Goal: Check status: Check status

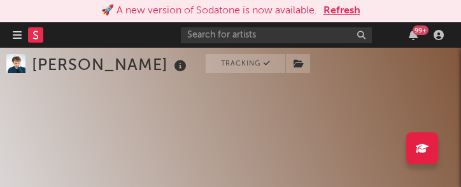
select select "1w"
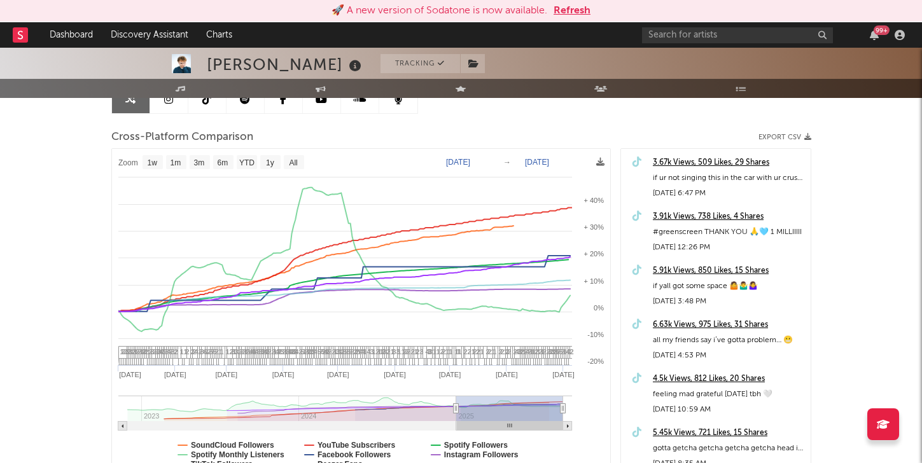
scroll to position [129, 0]
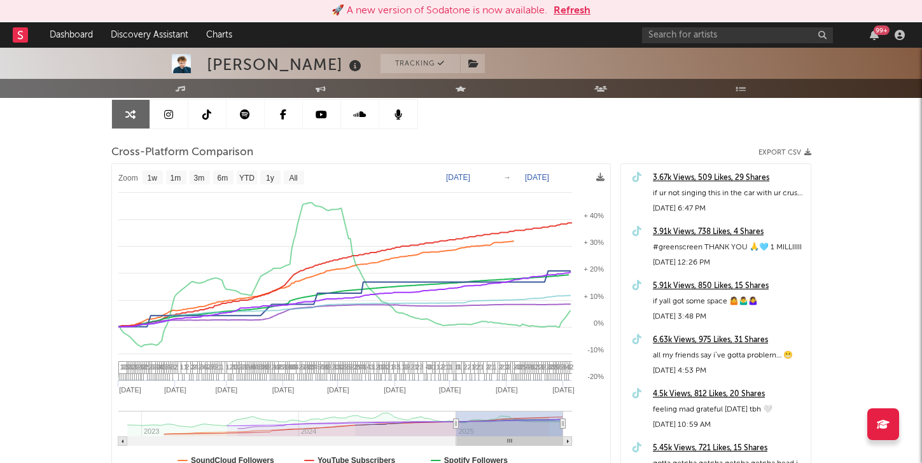
select select "1w"
click at [58, 39] on link "Dashboard" at bounding box center [71, 34] width 61 height 25
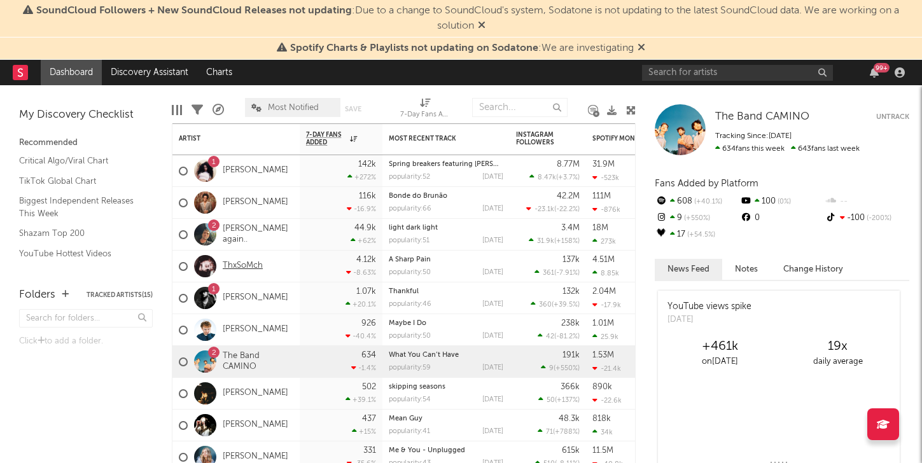
click at [252, 265] on link "ThxSoMch" at bounding box center [243, 266] width 40 height 11
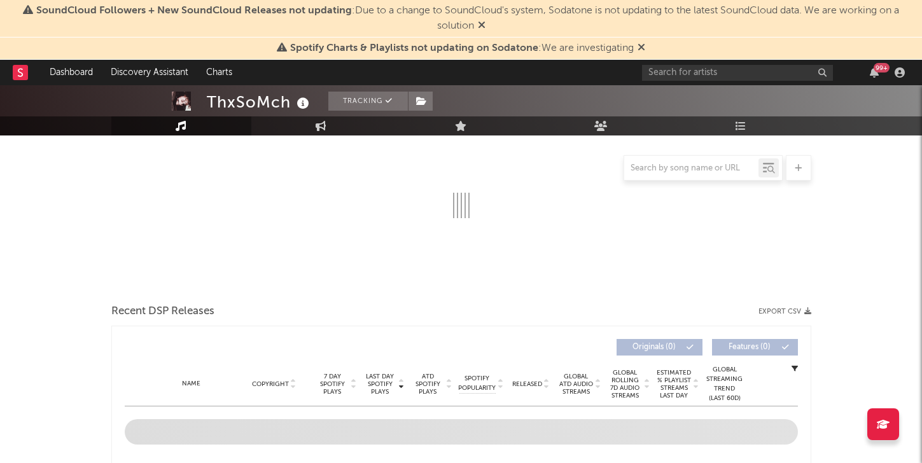
scroll to position [328, 0]
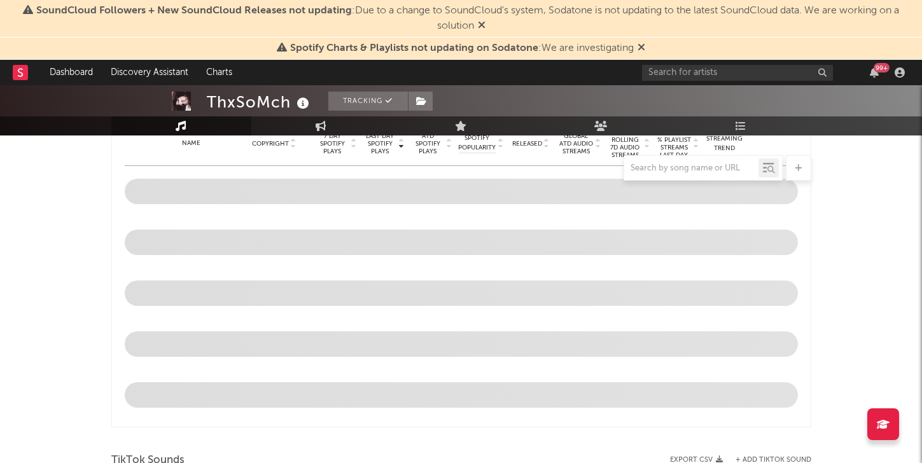
select select "6m"
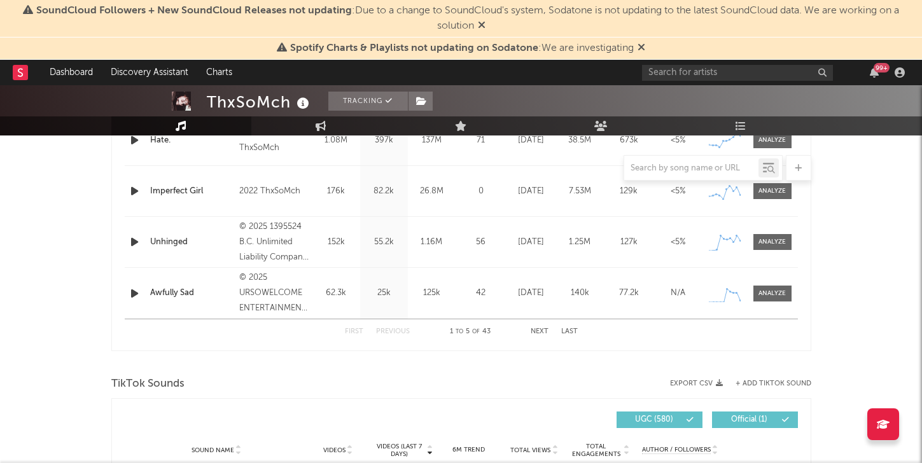
scroll to position [632, 0]
click at [545, 329] on button "Next" at bounding box center [540, 331] width 18 height 7
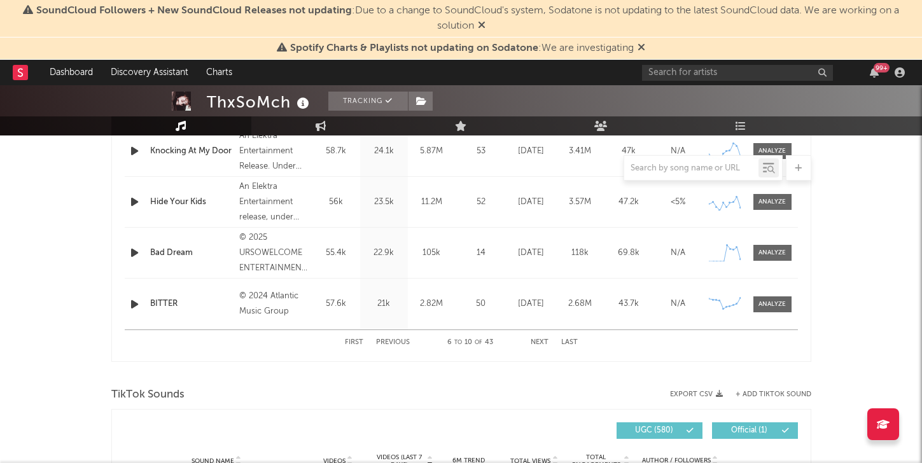
scroll to position [630, 0]
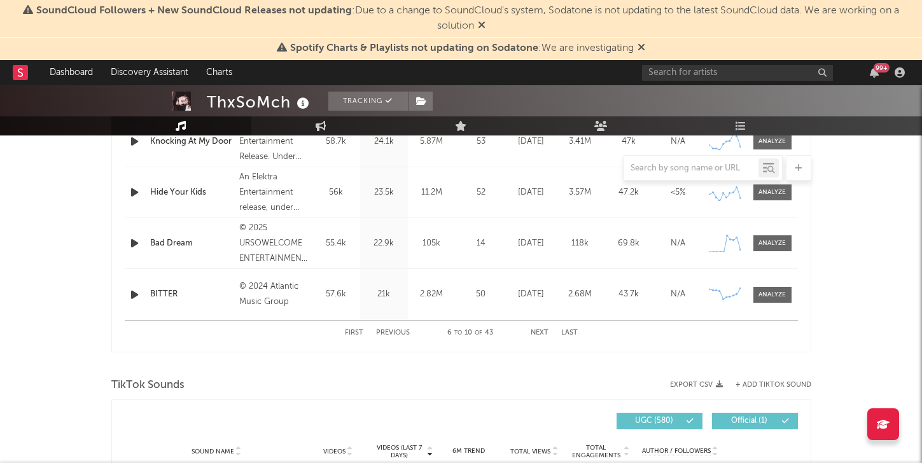
click at [358, 331] on button "First" at bounding box center [354, 333] width 18 height 7
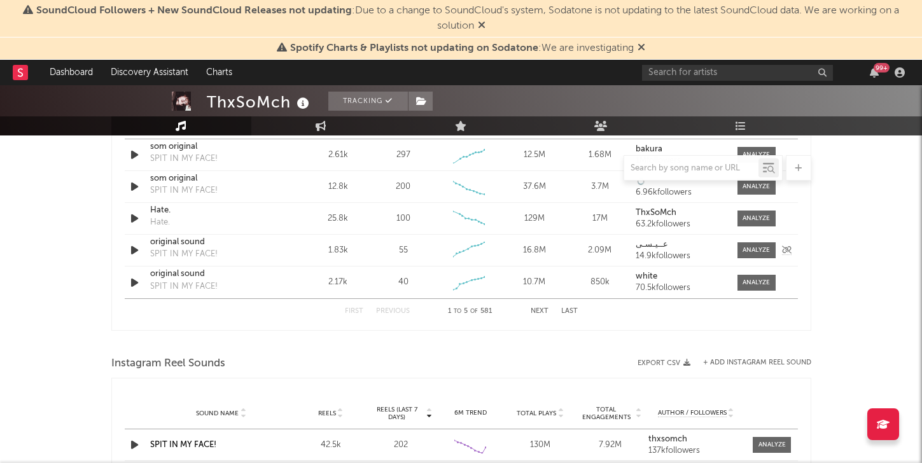
scroll to position [957, 0]
click at [541, 312] on button "Next" at bounding box center [540, 312] width 18 height 7
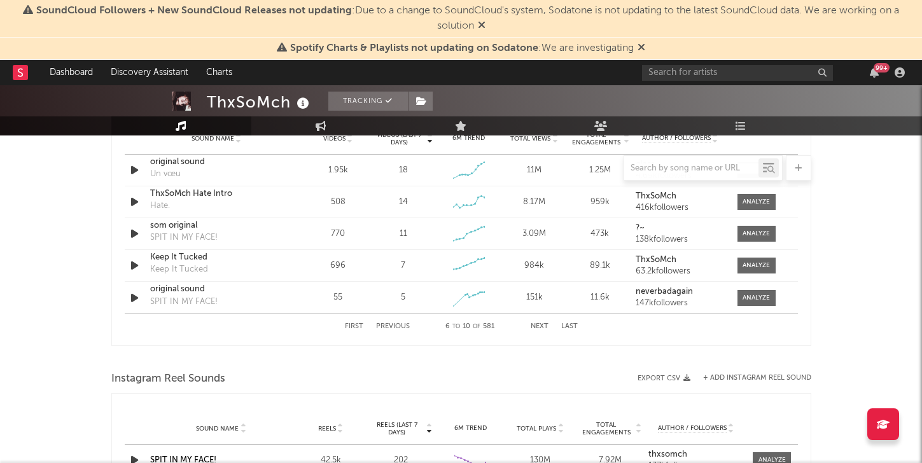
scroll to position [936, 0]
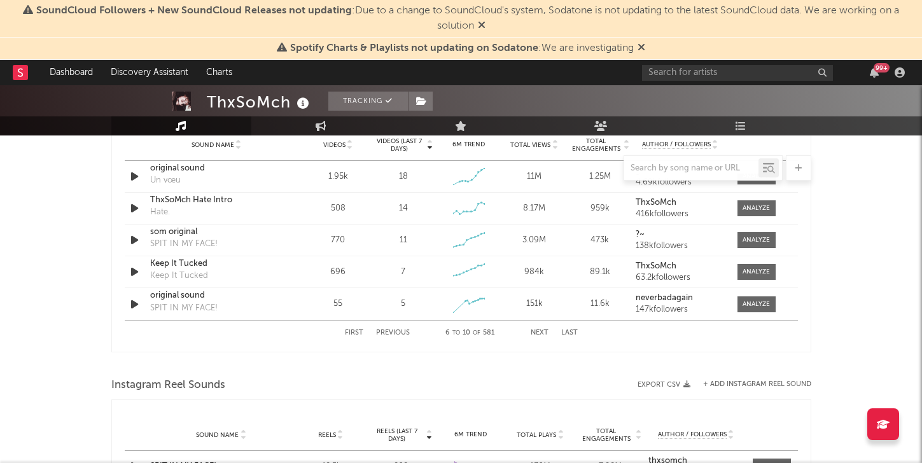
click at [352, 330] on button "First" at bounding box center [354, 333] width 18 height 7
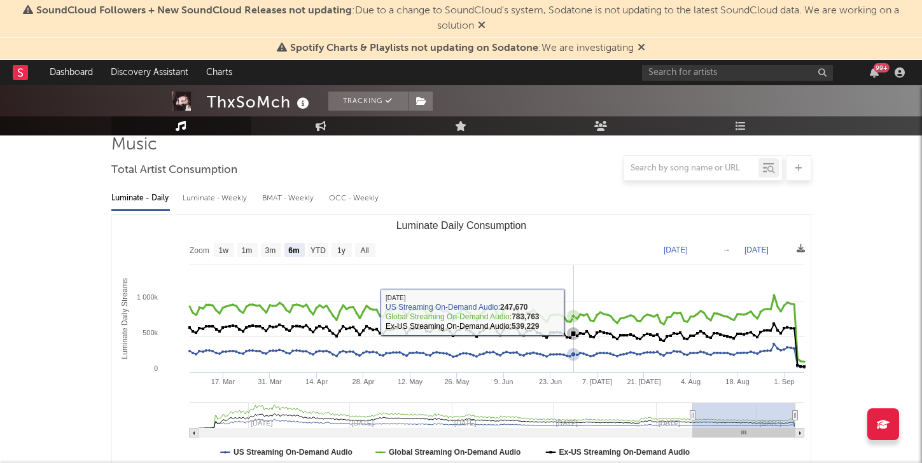
scroll to position [98, 0]
